Goal: Task Accomplishment & Management: Complete application form

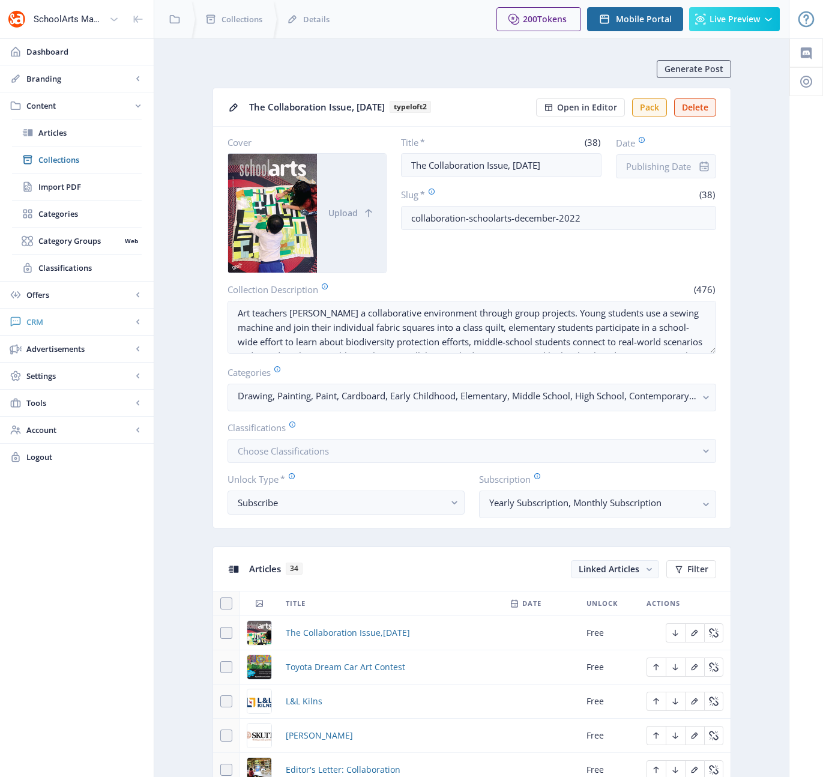
click at [42, 321] on span "CRM" at bounding box center [79, 322] width 106 height 12
click at [56, 189] on span "Readers" at bounding box center [89, 187] width 103 height 12
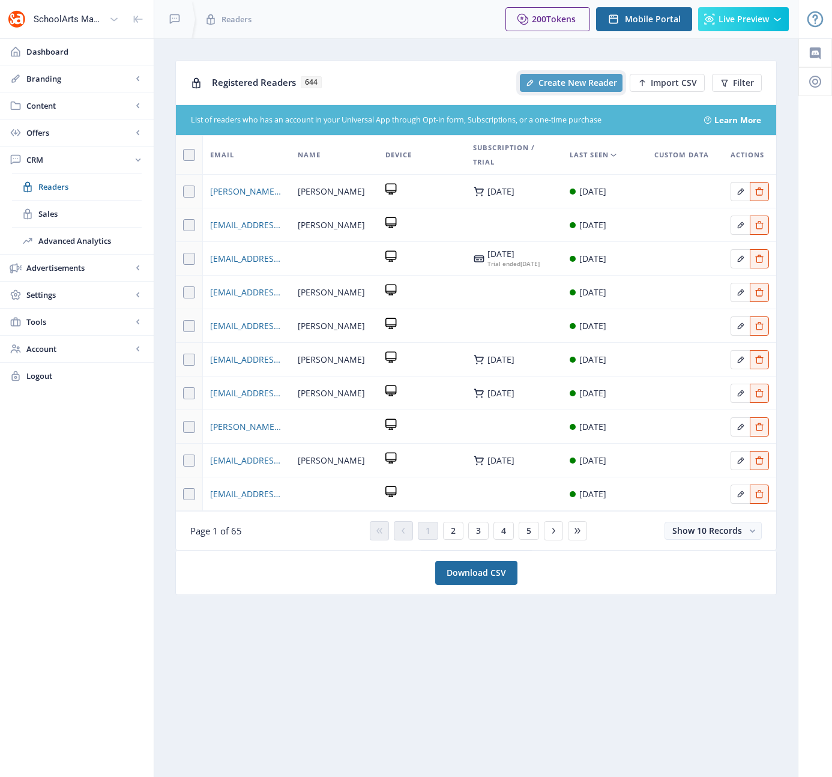
click at [572, 81] on span "Create New Reader" at bounding box center [578, 83] width 79 height 10
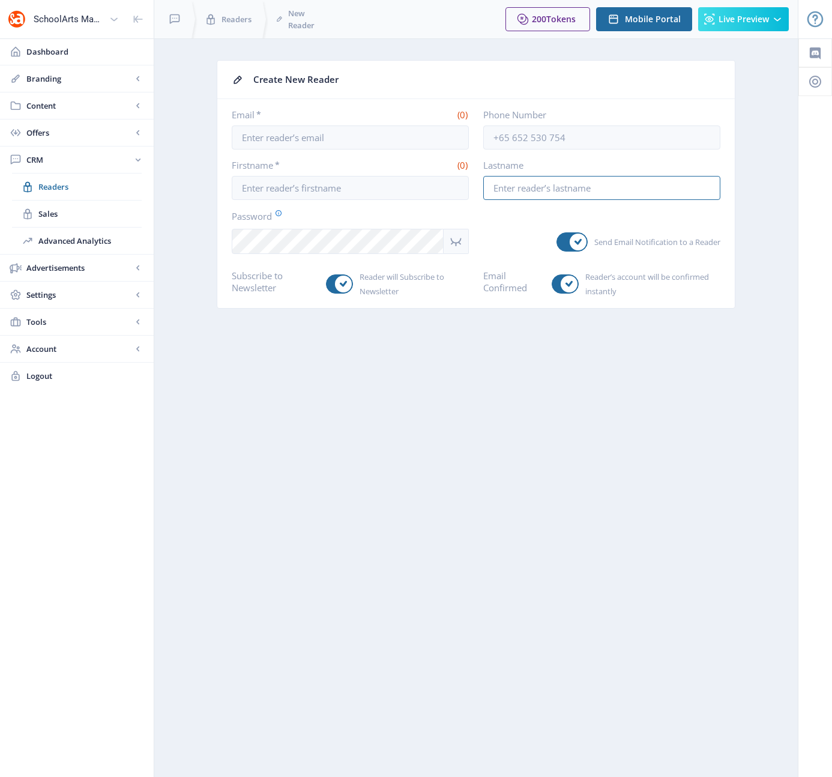
type input "[EMAIL_ADDRESS][DOMAIN_NAME]"
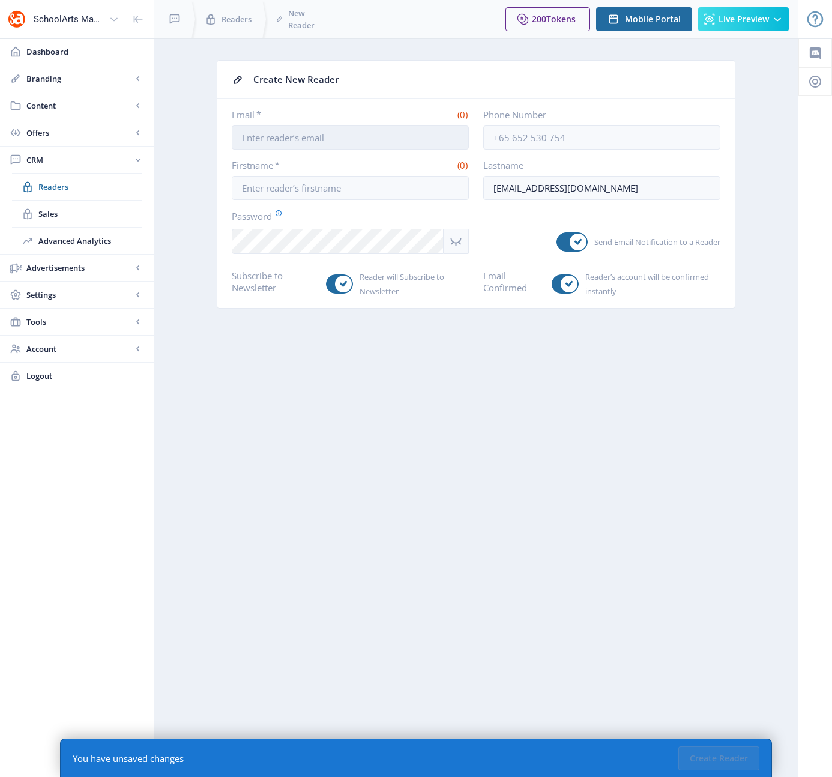
click at [342, 142] on input "Email *" at bounding box center [350, 137] width 237 height 24
type input "[EMAIL_ADDRESS][DOMAIN_NAME]"
drag, startPoint x: 638, startPoint y: 187, endPoint x: 472, endPoint y: 192, distance: 166.4
click at [472, 192] on div "Firstname * (0) Lastname [PERSON_NAME][EMAIL_ADDRESS][DOMAIN_NAME]" at bounding box center [476, 179] width 489 height 41
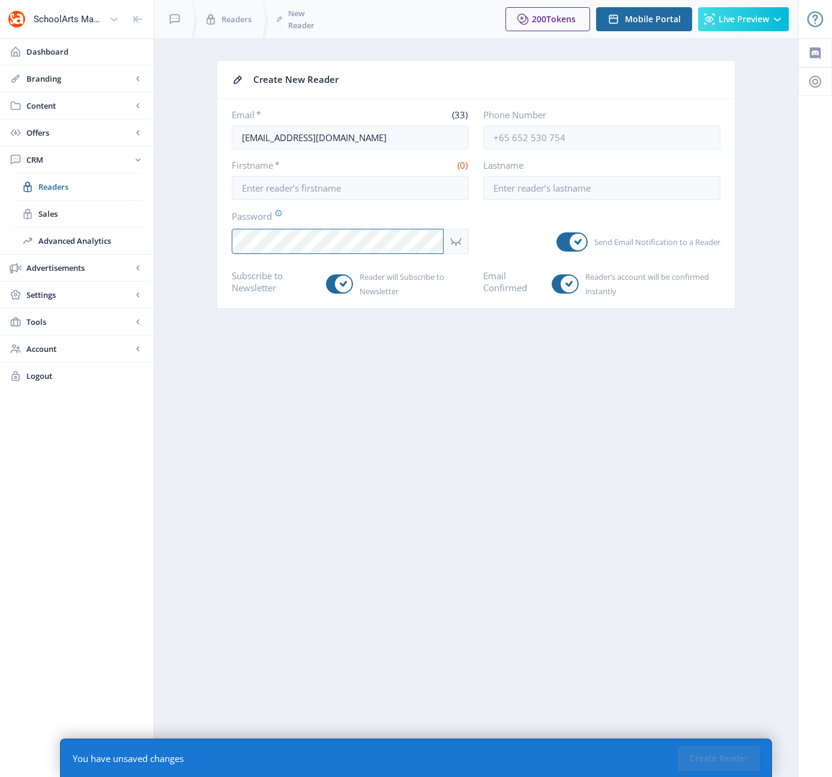
click at [216, 237] on app-crm-reader-new "Create New Reader Email * (33) [EMAIL_ADDRESS][DOMAIN_NAME] Phone Number Firstn…" at bounding box center [476, 193] width 602 height 267
click at [294, 196] on input "Firstname *" at bounding box center [350, 188] width 237 height 24
type input "Advertisers"
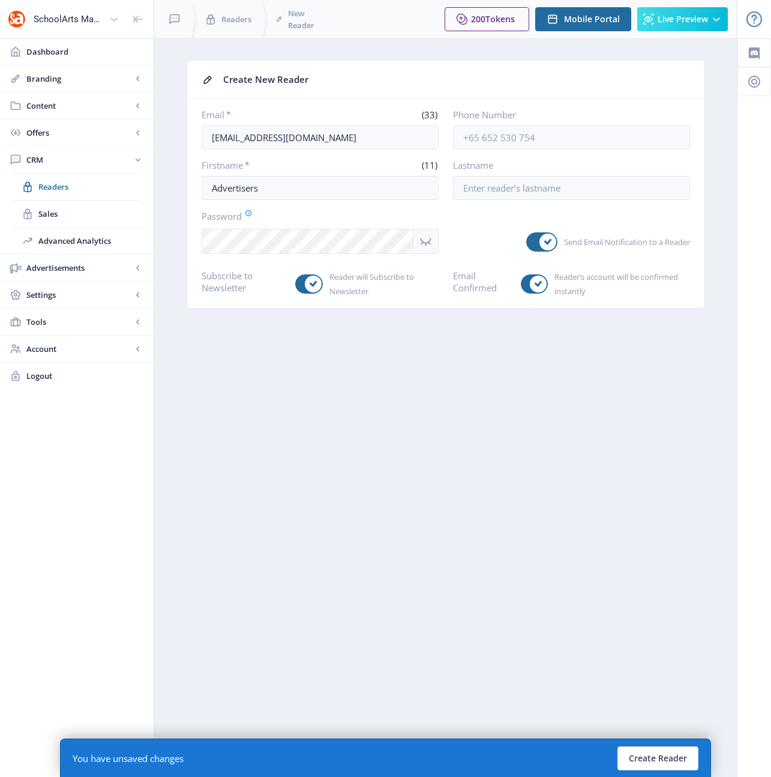
click at [426, 236] on icon "Show password" at bounding box center [425, 241] width 15 height 14
click at [426, 236] on icon "Hide password" at bounding box center [425, 241] width 15 height 14
click at [656, 753] on button "Create Reader" at bounding box center [658, 758] width 81 height 24
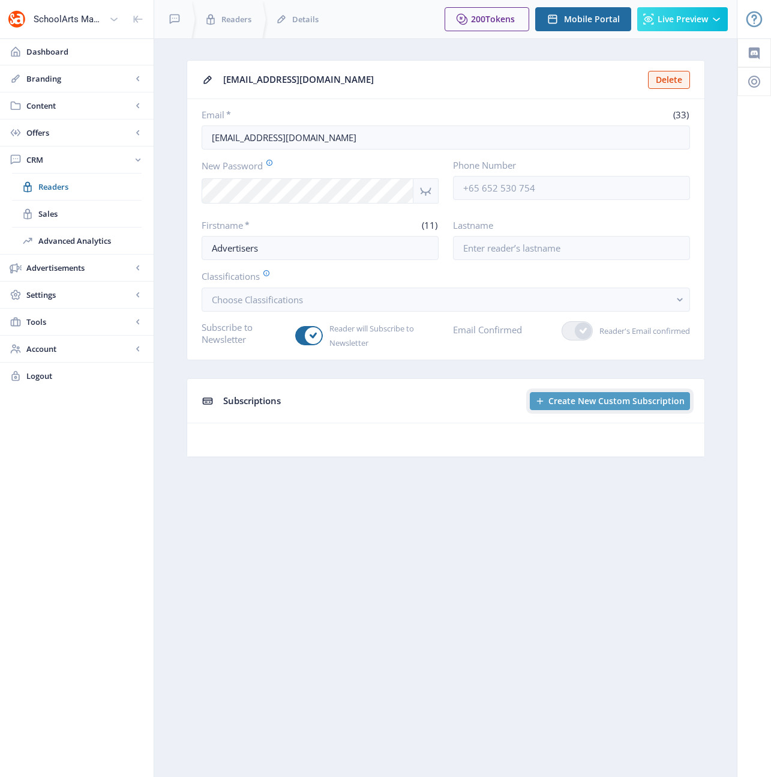
click at [581, 400] on span "Create New Custom Subscription" at bounding box center [617, 401] width 136 height 10
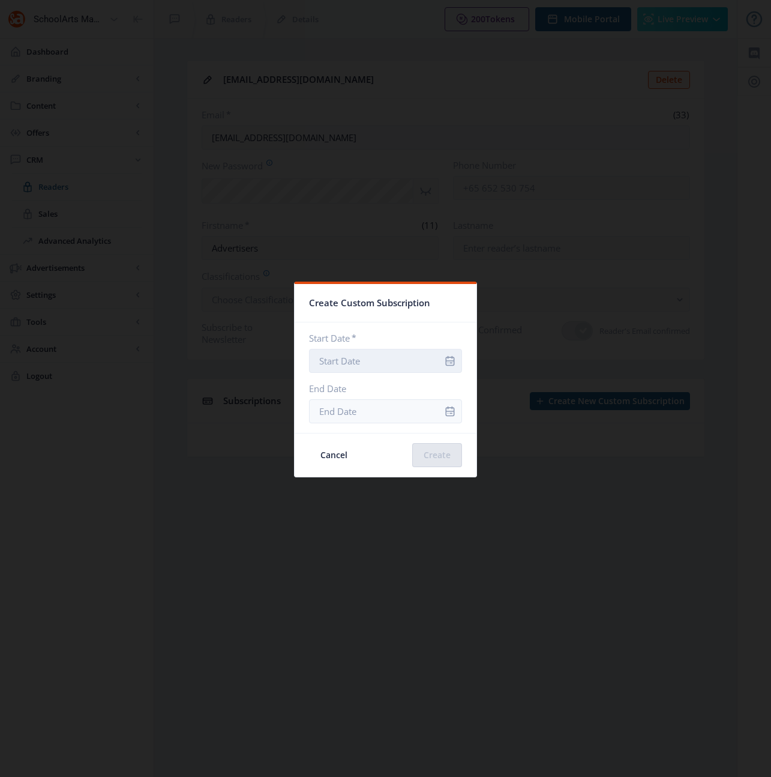
click at [425, 363] on input "Start Date *" at bounding box center [385, 361] width 153 height 24
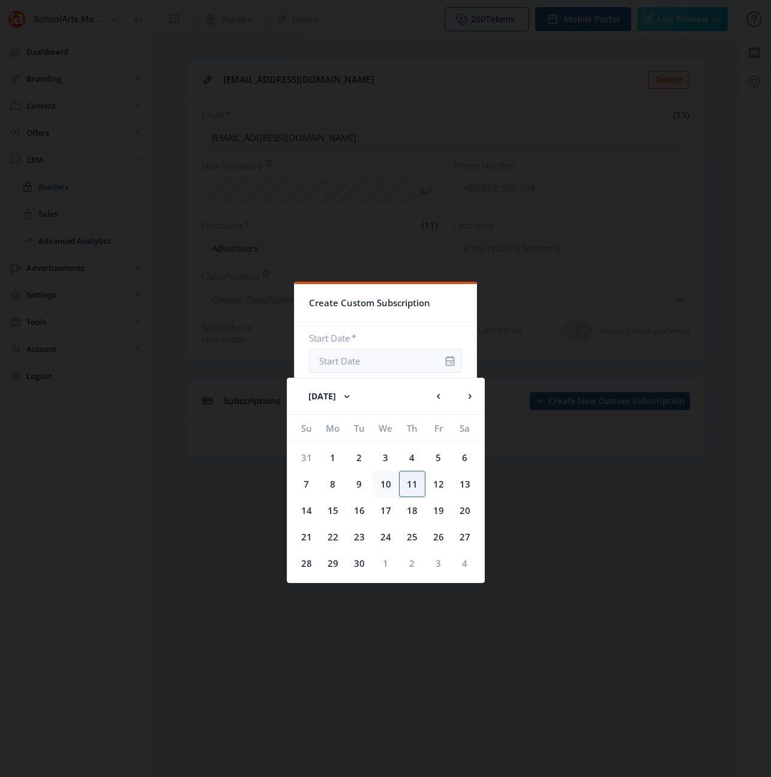
click at [381, 484] on div "10" at bounding box center [386, 484] width 26 height 26
type input "[DATE]"
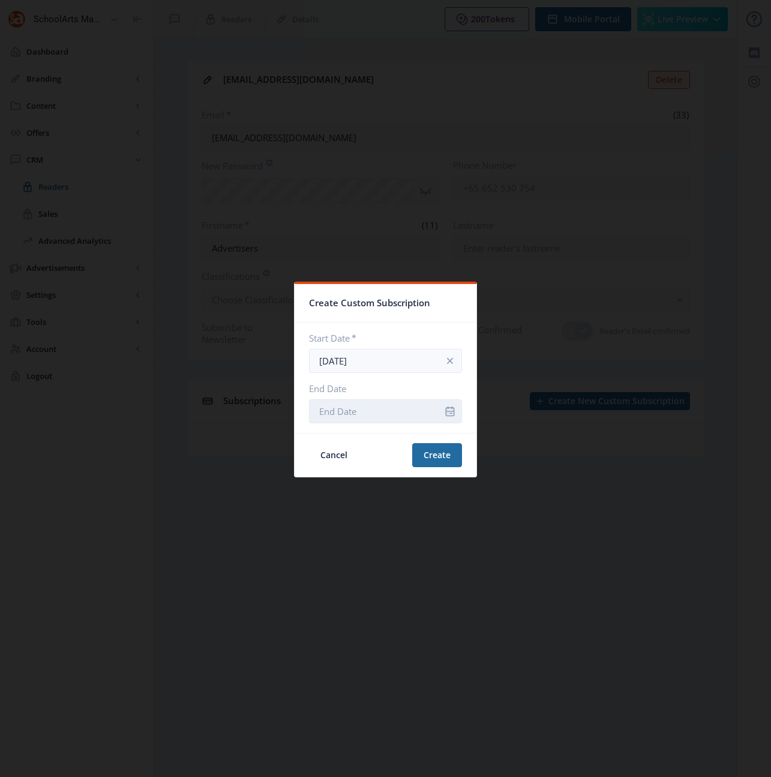
click at [415, 411] on input "End Date" at bounding box center [385, 411] width 153 height 24
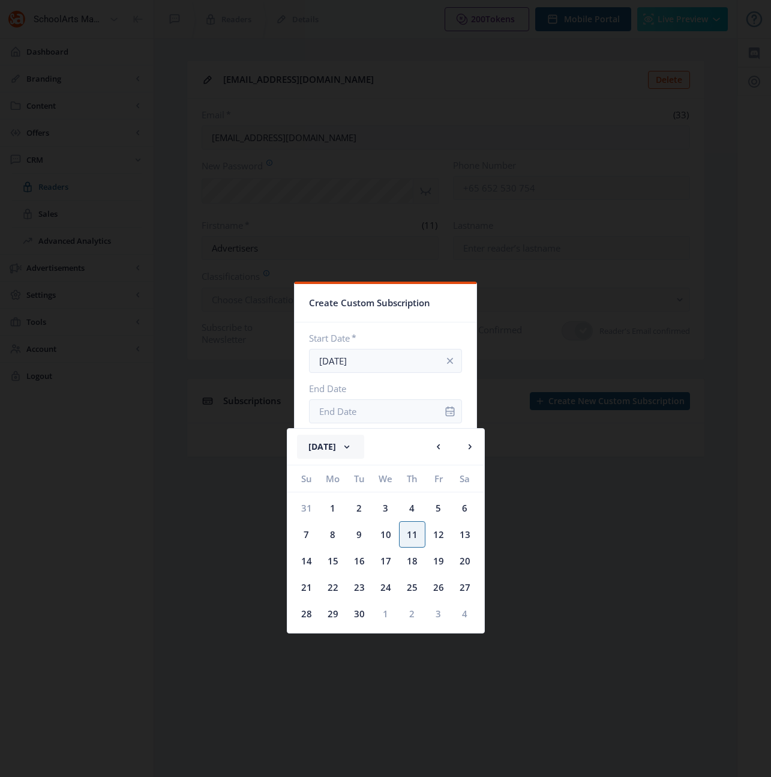
click at [364, 449] on button "[DATE]" at bounding box center [330, 447] width 67 height 24
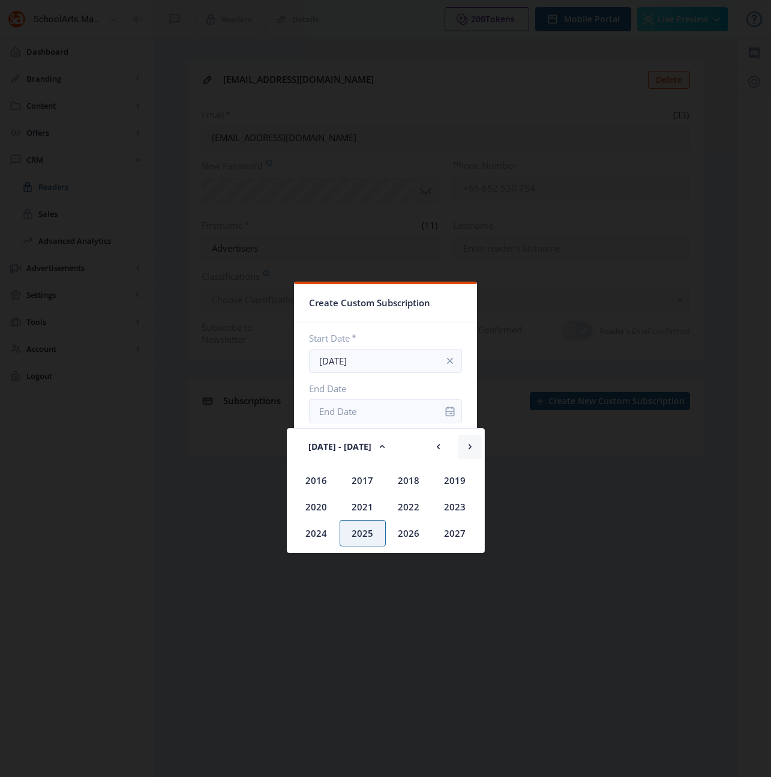
click at [471, 447] on icon at bounding box center [469, 446] width 3 height 5
click at [414, 479] on div "2030" at bounding box center [409, 480] width 46 height 26
click at [457, 534] on div "Dec" at bounding box center [455, 533] width 46 height 26
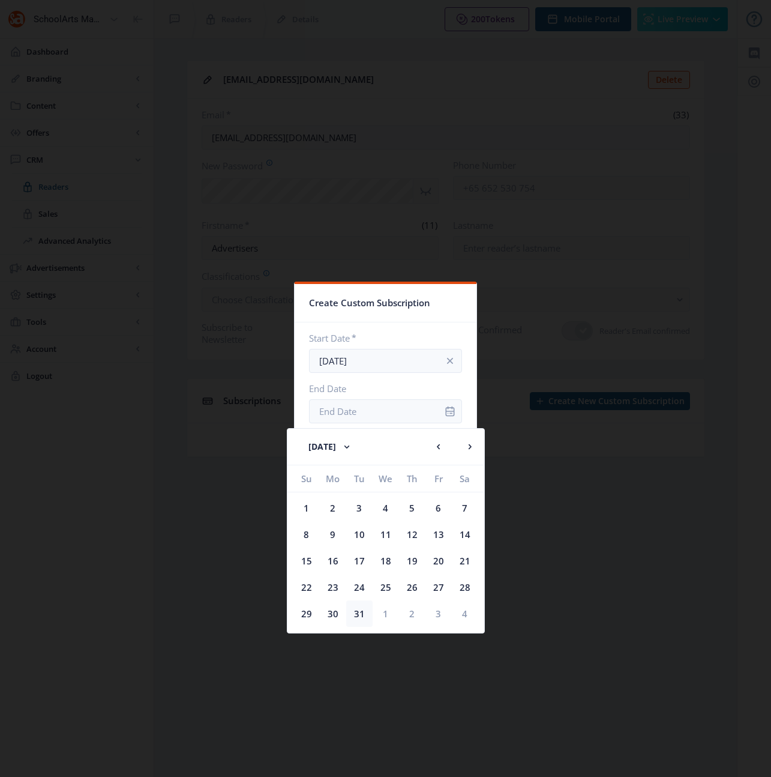
click at [360, 616] on div "31" at bounding box center [359, 613] width 26 height 26
type input "[DATE]"
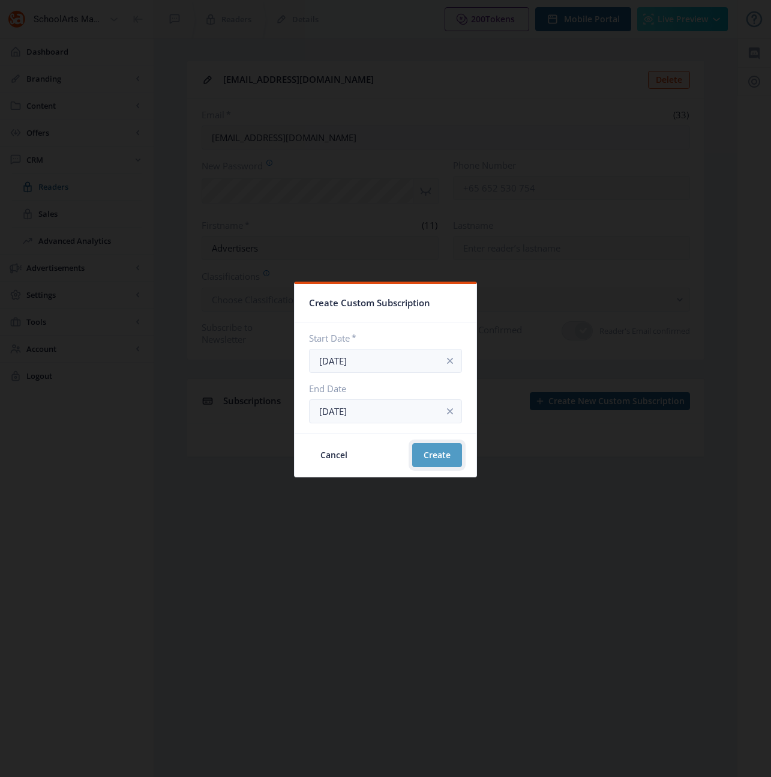
click at [436, 458] on button "Create" at bounding box center [437, 455] width 50 height 24
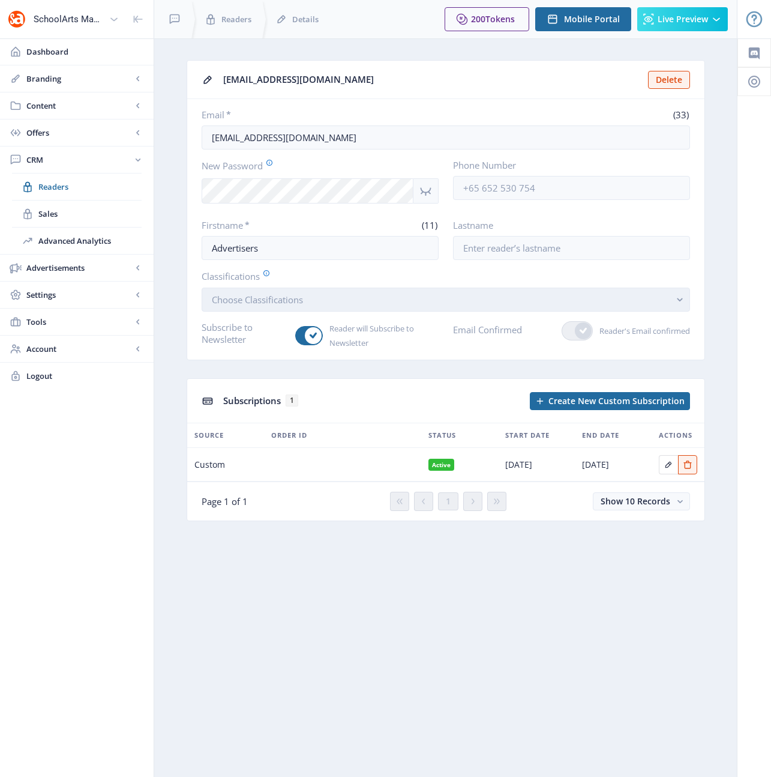
click at [405, 295] on button "Choose Classifications" at bounding box center [446, 300] width 489 height 24
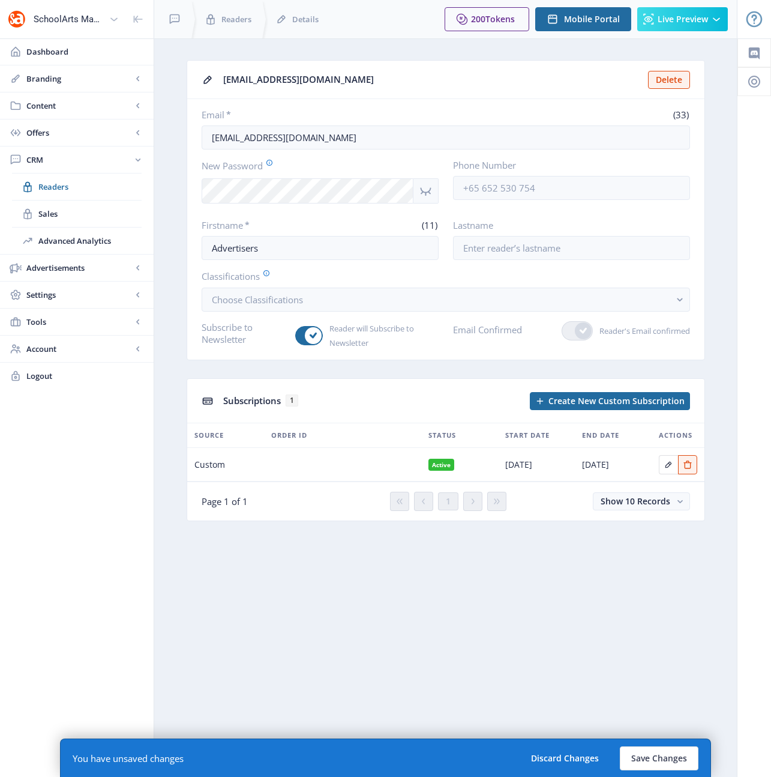
click at [424, 192] on icon "Show password" at bounding box center [425, 191] width 11 height 8
click at [648, 757] on button "Save Changes" at bounding box center [659, 758] width 79 height 24
